Goal: Find specific page/section: Find specific page/section

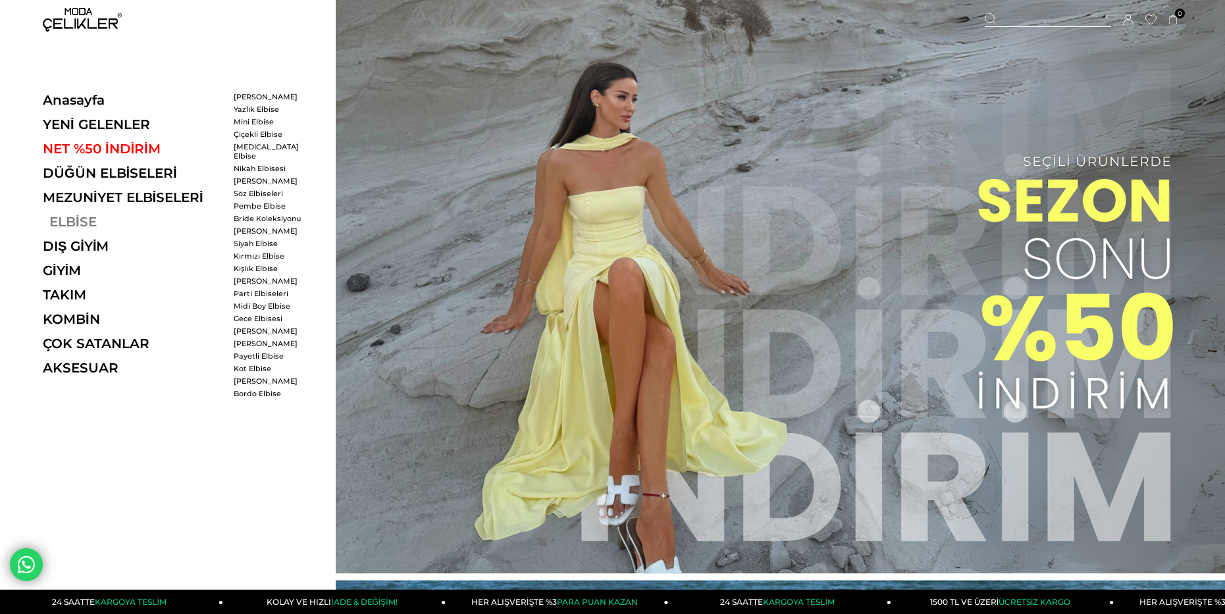
click at [73, 226] on link "ELBİSE" at bounding box center [133, 222] width 181 height 16
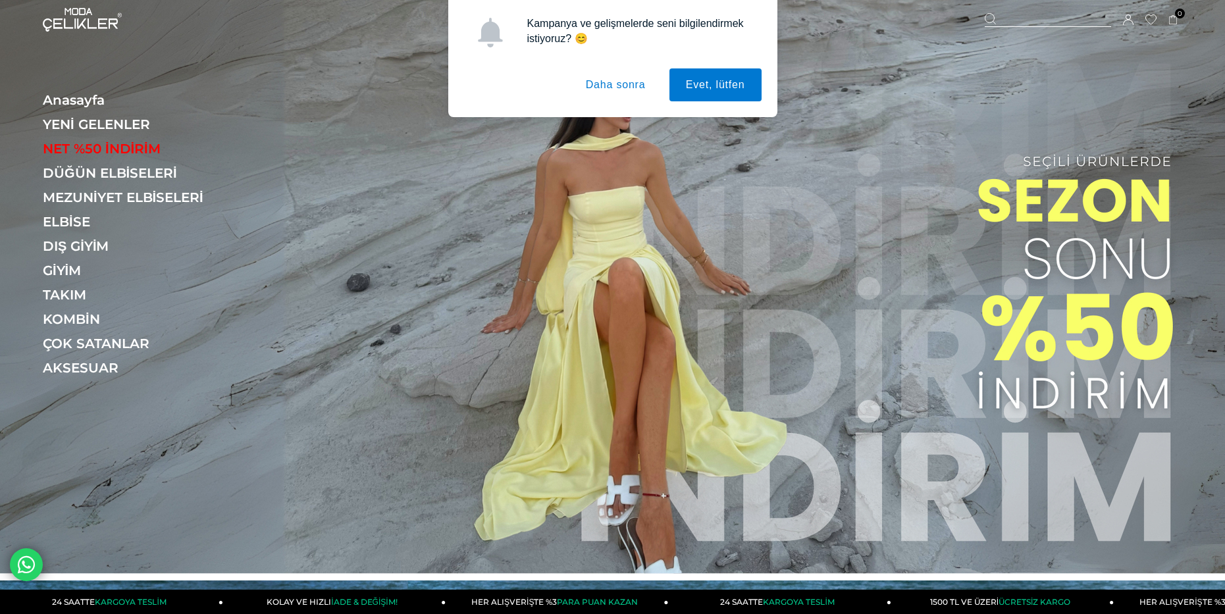
click at [608, 88] on button "Daha sonra" at bounding box center [615, 84] width 93 height 33
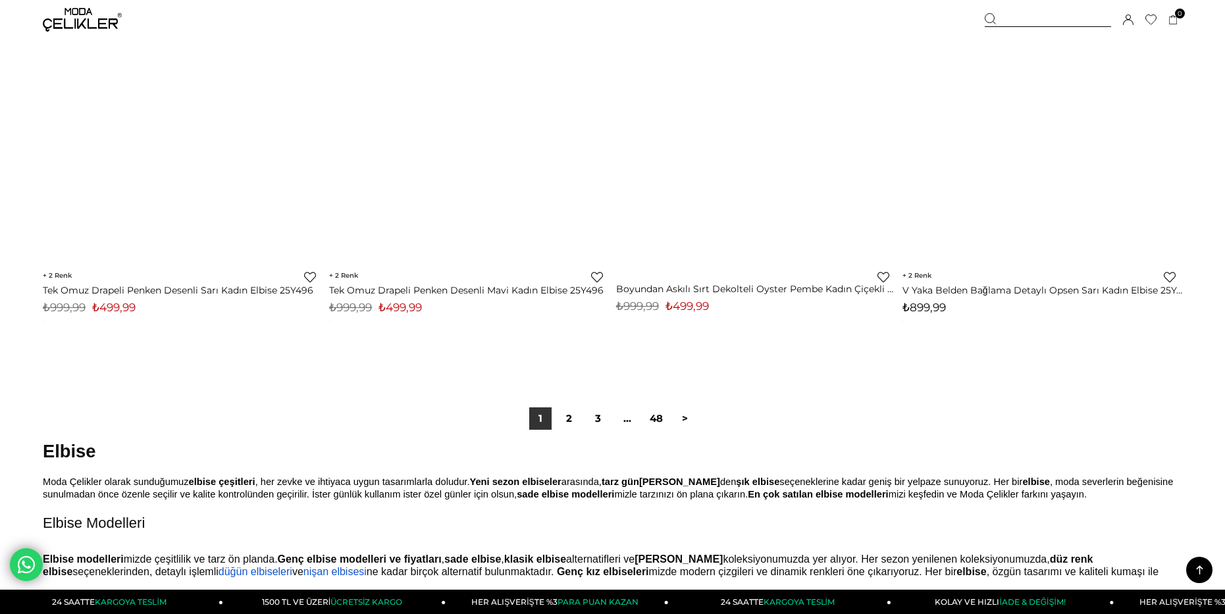
scroll to position [9740, 0]
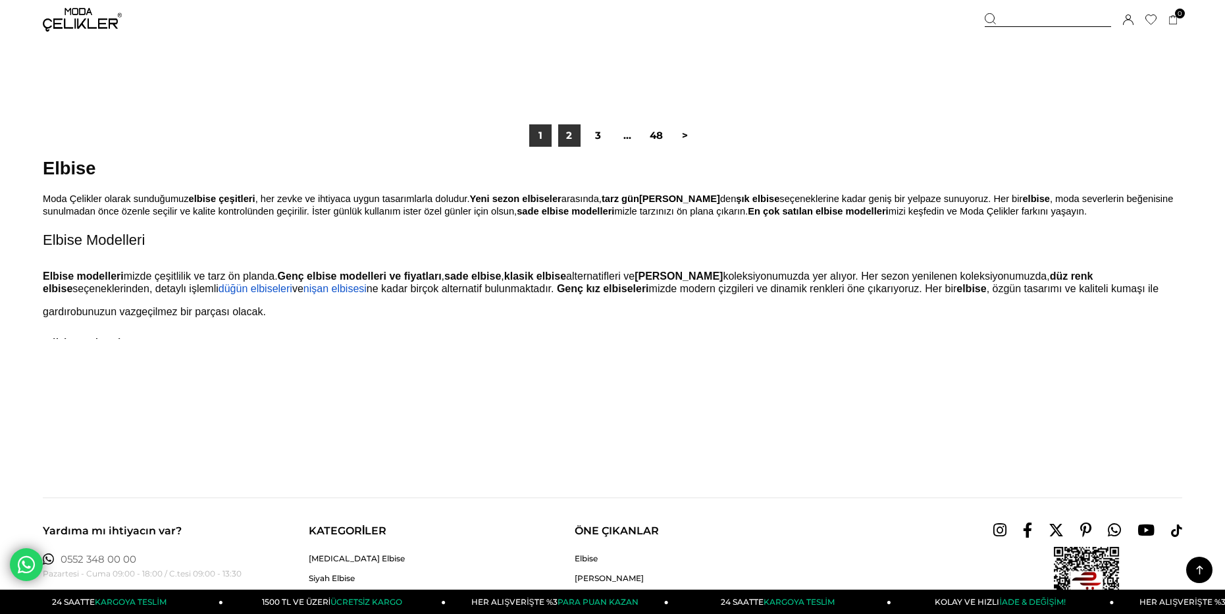
click at [572, 138] on link "2" at bounding box center [569, 135] width 22 height 22
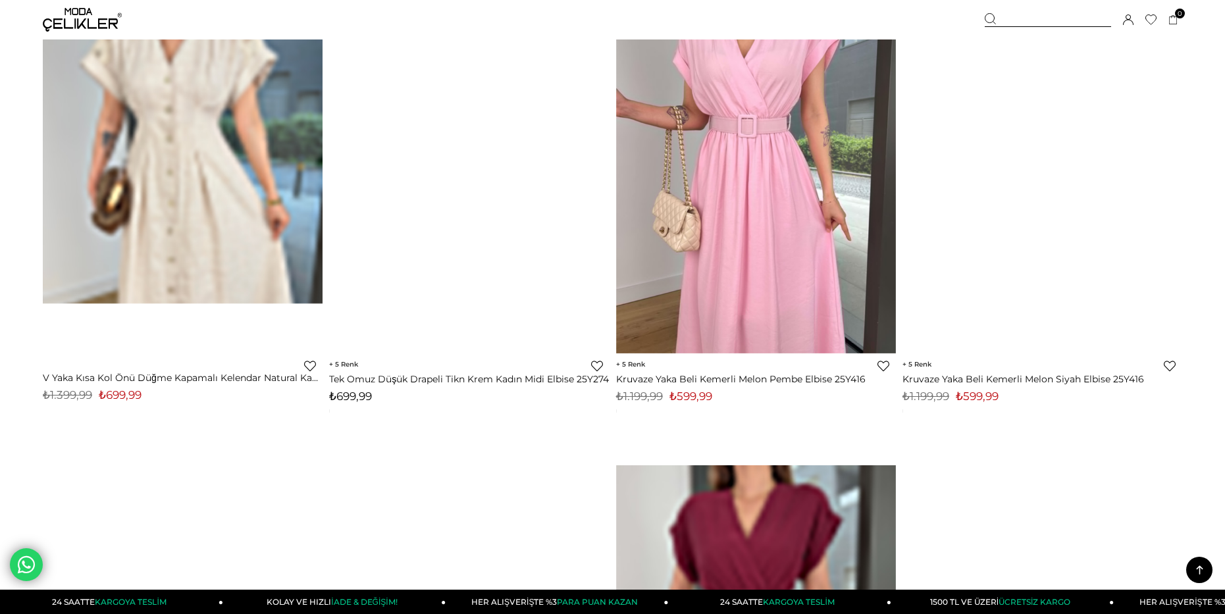
scroll to position [6186, 0]
